Goal: Check status

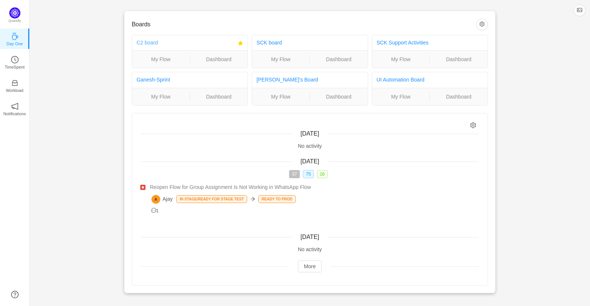
click at [149, 43] on link "C2 board" at bounding box center [148, 43] width 22 height 6
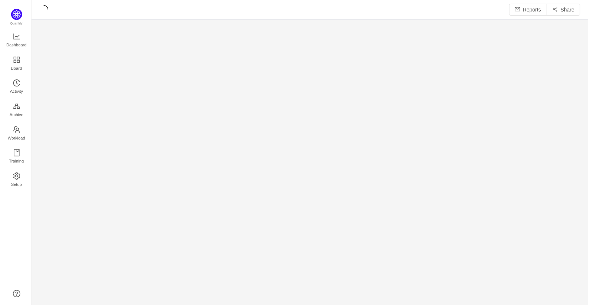
scroll to position [307, 560]
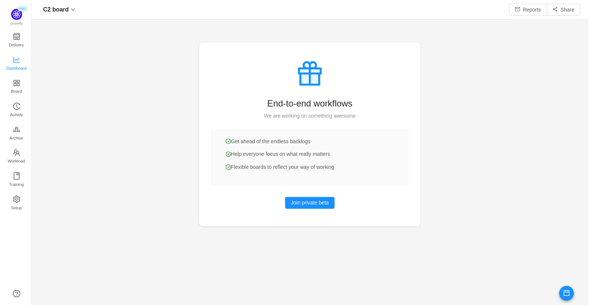
scroll to position [305, 560]
click at [22, 67] on span "Dashboard" at bounding box center [14, 68] width 20 height 15
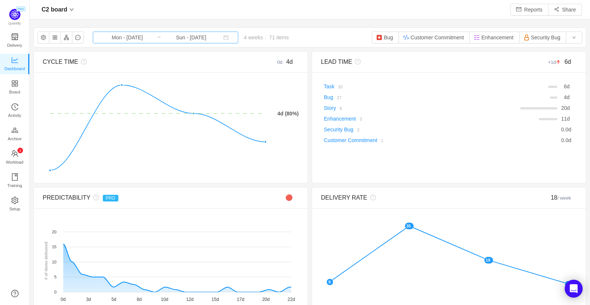
click at [133, 38] on input "Mon - [DATE]" at bounding box center [127, 37] width 60 height 8
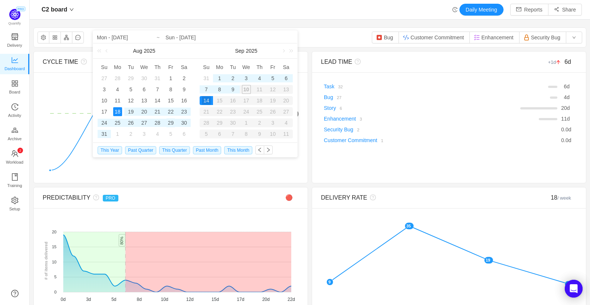
click at [171, 123] on div "29" at bounding box center [170, 122] width 9 height 9
click at [115, 111] on div "18" at bounding box center [117, 111] width 9 height 9
type input "Fri - [DATE]"
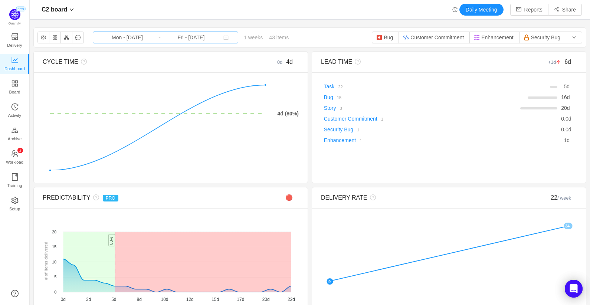
click at [121, 37] on input "Mon - [DATE]" at bounding box center [127, 37] width 60 height 8
click at [277, 15] on div "C2 board Daily Meeting Reports Share" at bounding box center [310, 10] width 544 height 12
click at [122, 36] on input "Mon - [DATE]" at bounding box center [127, 37] width 60 height 8
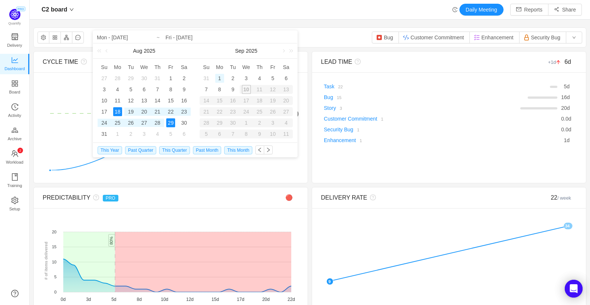
click at [219, 77] on div "1" at bounding box center [219, 78] width 9 height 9
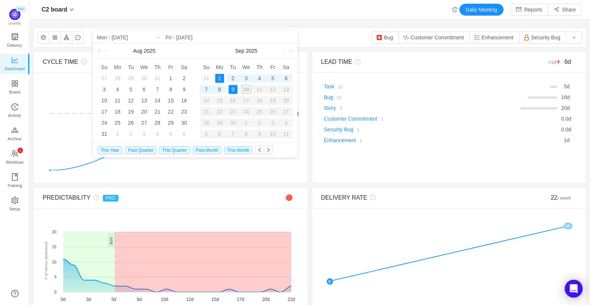
click at [233, 89] on div "9" at bounding box center [233, 89] width 9 height 9
type input "Mon - [DATE]"
type input "Tue - [DATE]"
